Goal: Task Accomplishment & Management: Manage account settings

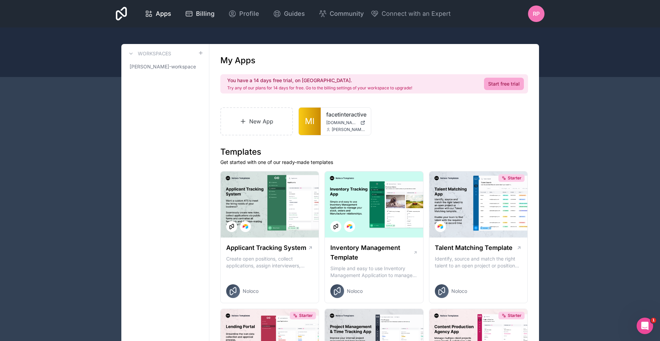
click at [206, 11] on span "Billing" at bounding box center [205, 14] width 19 height 10
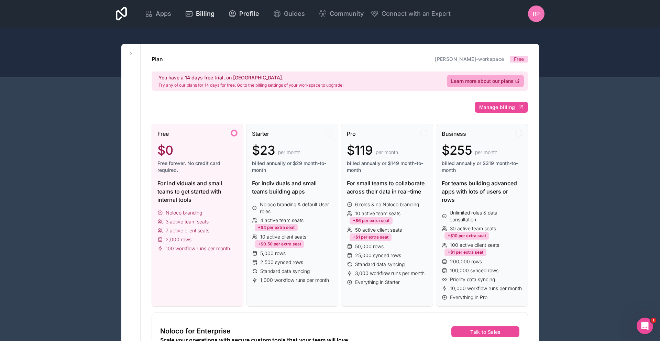
click at [233, 18] on icon at bounding box center [232, 14] width 8 height 8
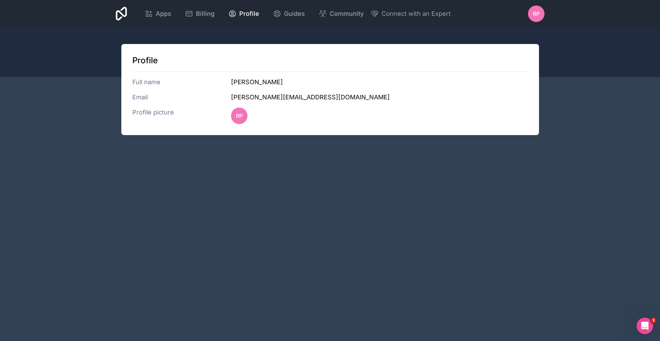
click at [285, 27] on div at bounding box center [330, 51] width 660 height 49
click at [292, 16] on span "Guides" at bounding box center [294, 14] width 21 height 10
